Goal: Information Seeking & Learning: Learn about a topic

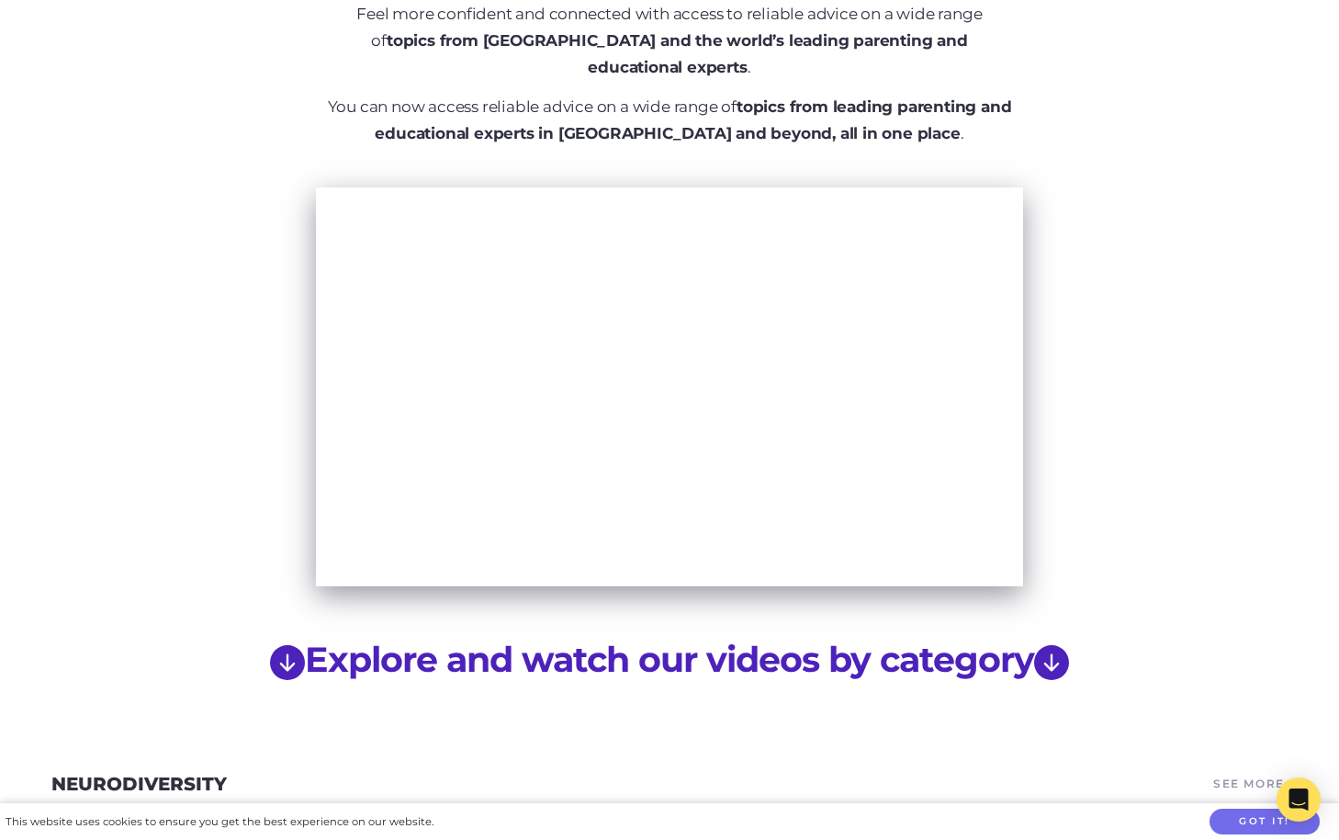
scroll to position [964, 0]
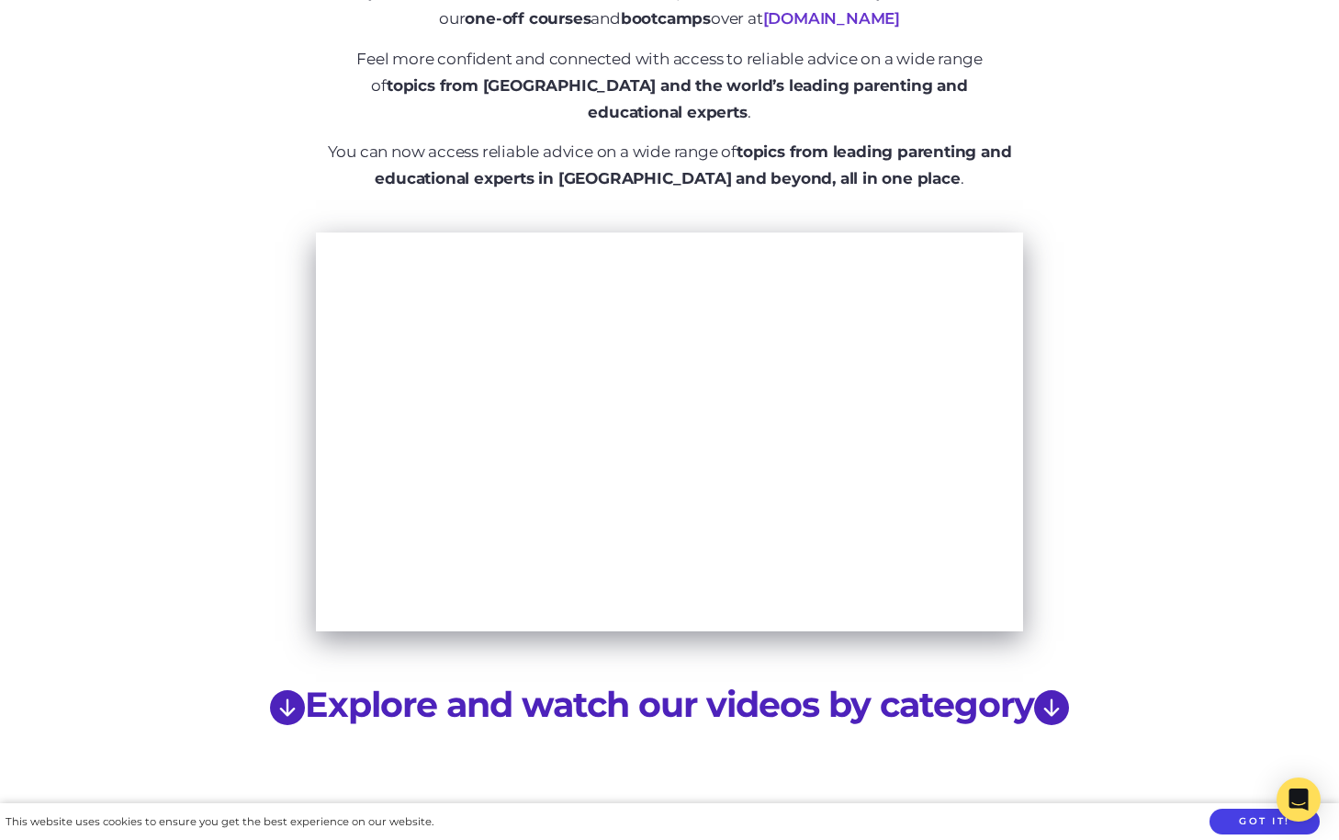
click at [1252, 820] on button "Got it!" at bounding box center [1265, 821] width 110 height 27
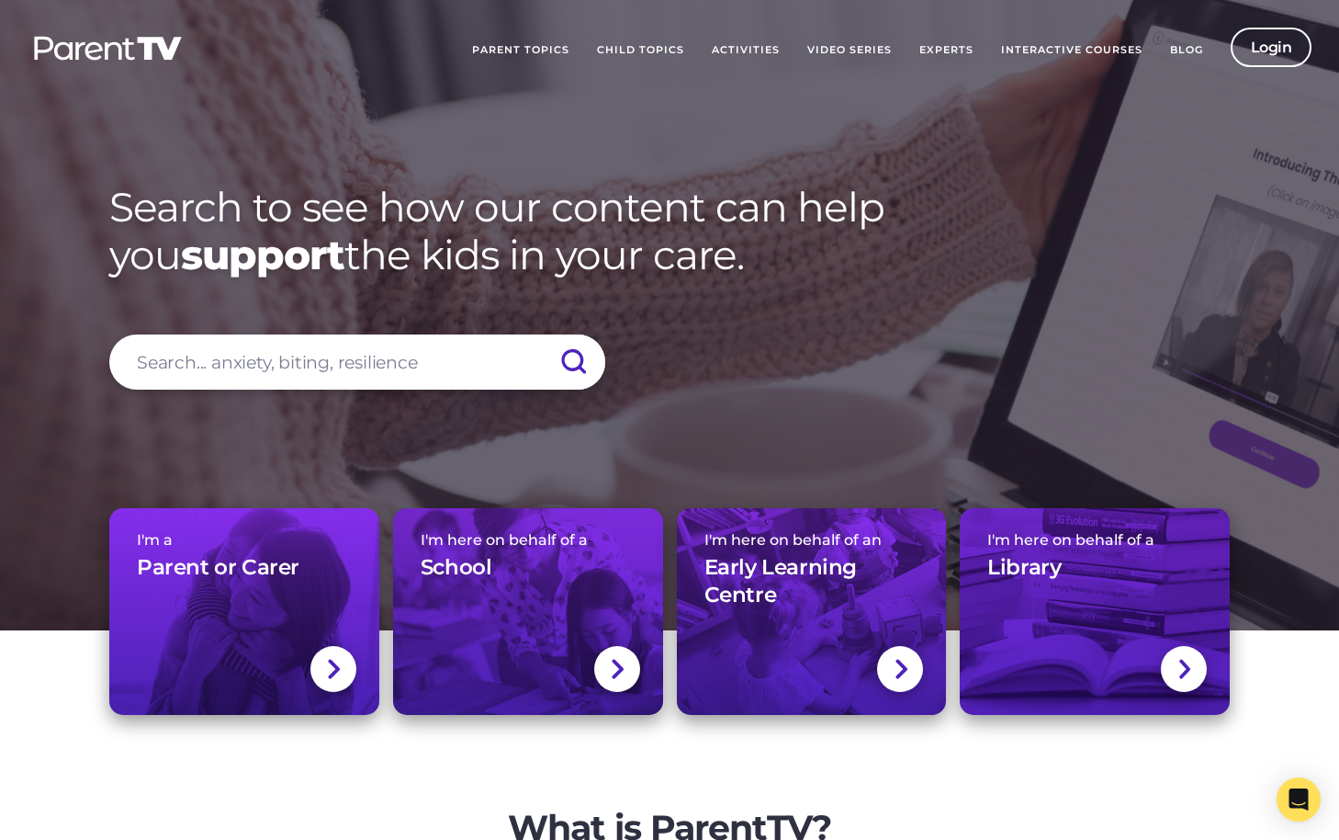
scroll to position [0, 0]
click at [538, 46] on link "Parent Topics" at bounding box center [520, 51] width 125 height 46
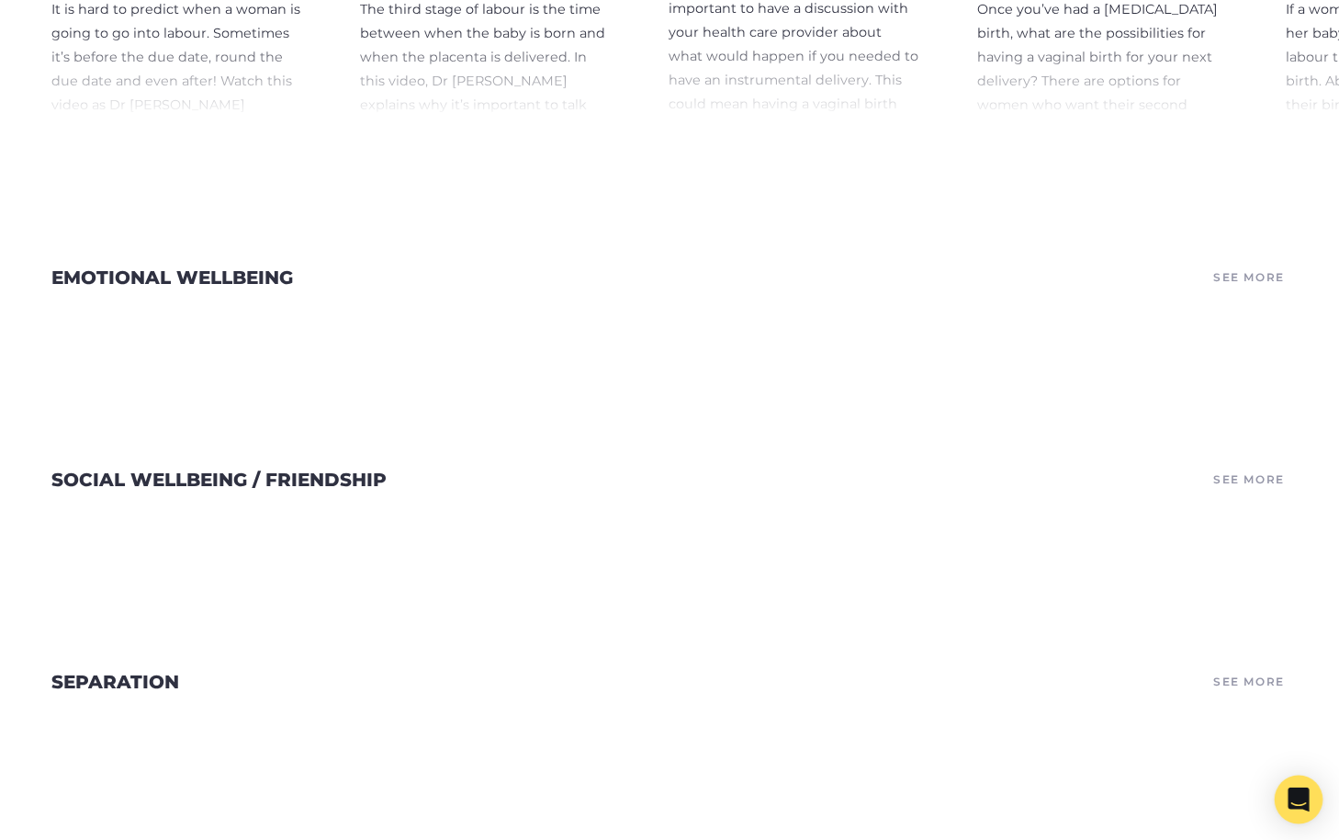
scroll to position [3817, 0]
